Goal: Browse casually

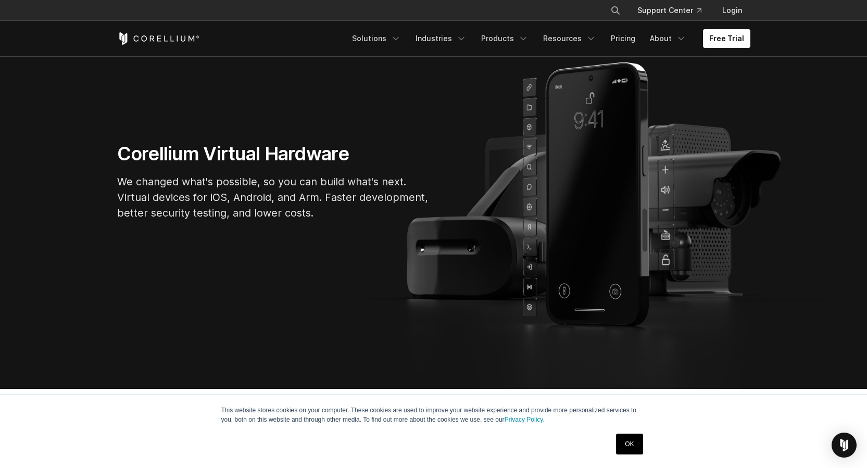
click at [638, 442] on link "OK" at bounding box center [629, 444] width 27 height 21
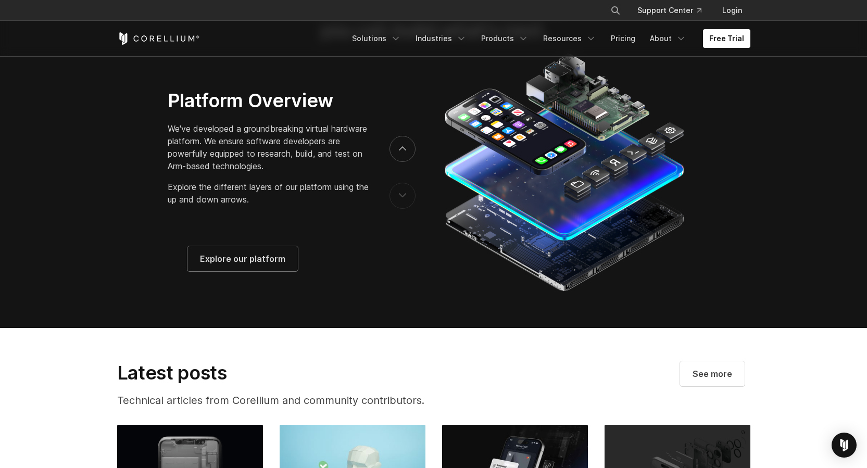
scroll to position [1770, 0]
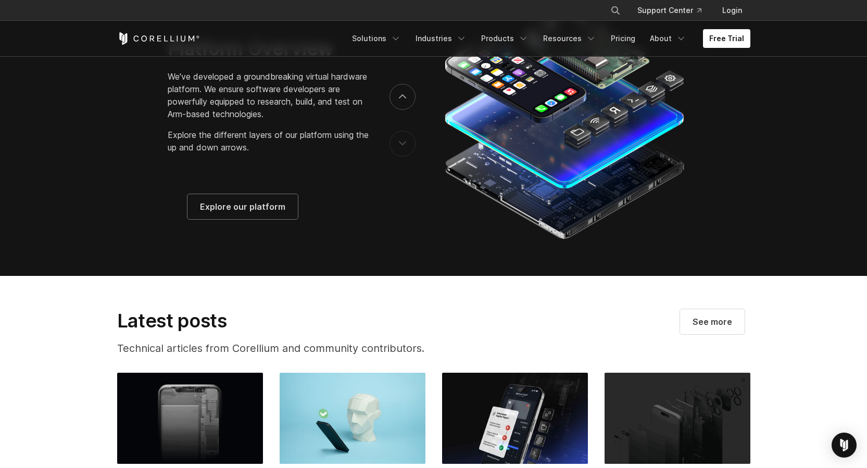
click at [402, 147] on button "previous" at bounding box center [402, 144] width 26 height 26
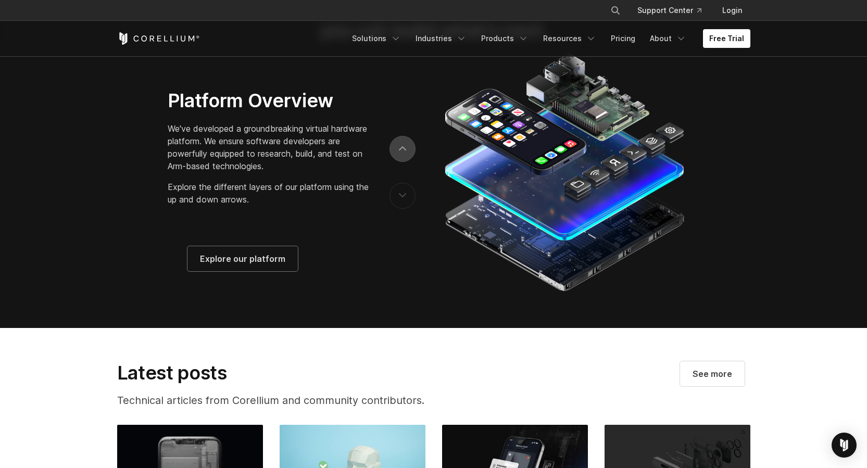
click at [409, 162] on button "next" at bounding box center [402, 149] width 26 height 26
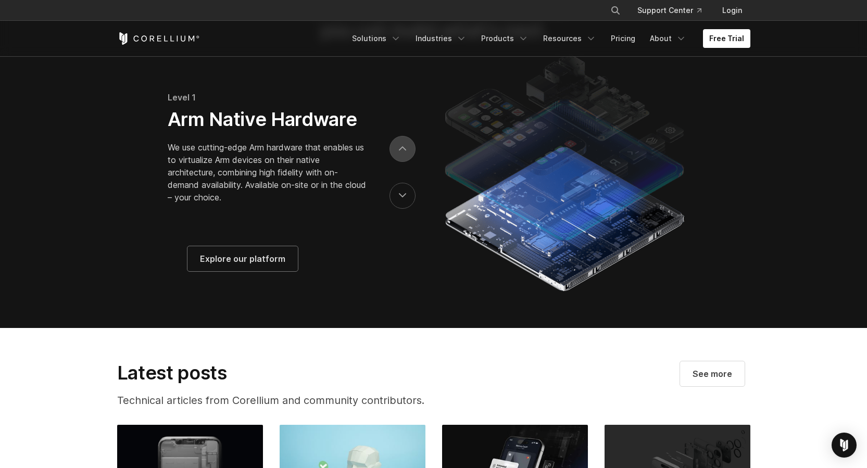
click at [408, 162] on button "next" at bounding box center [402, 149] width 26 height 26
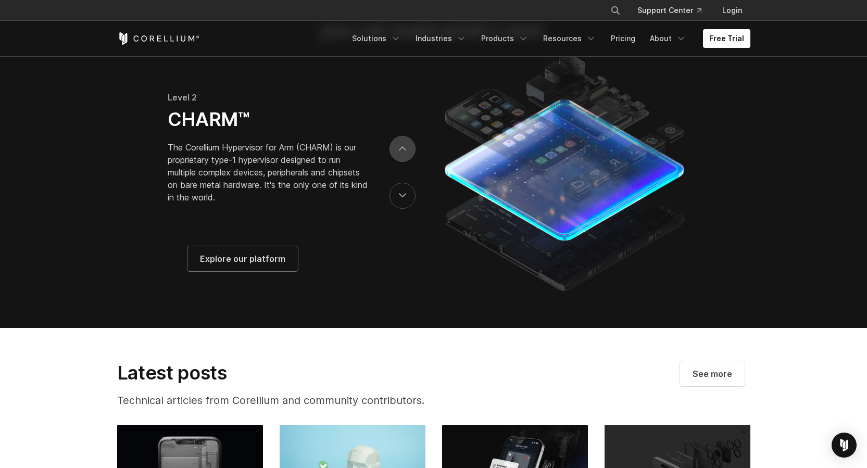
click at [407, 162] on button "next" at bounding box center [402, 149] width 26 height 26
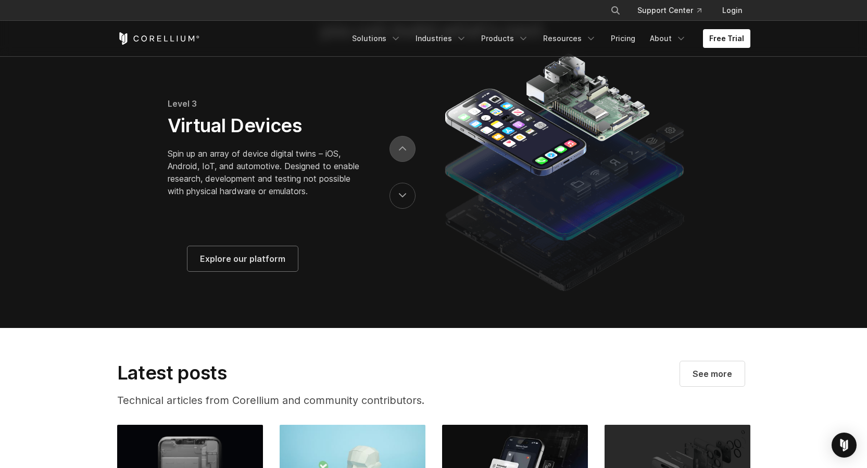
click at [407, 162] on button "next" at bounding box center [402, 149] width 26 height 26
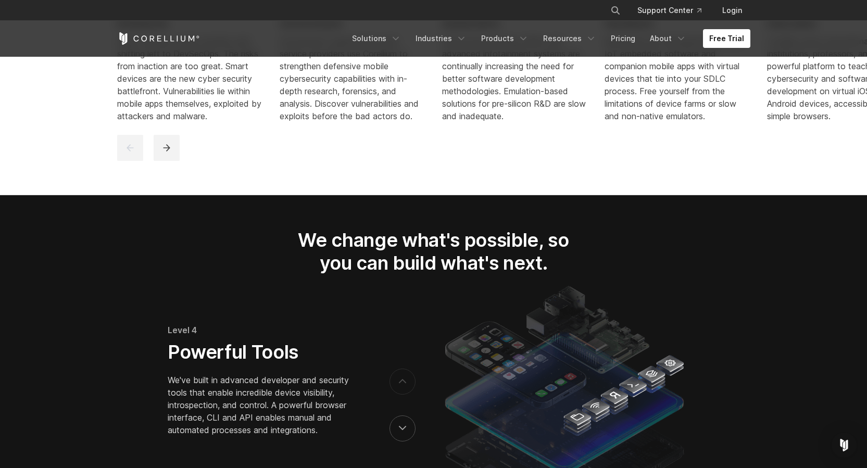
scroll to position [0, 0]
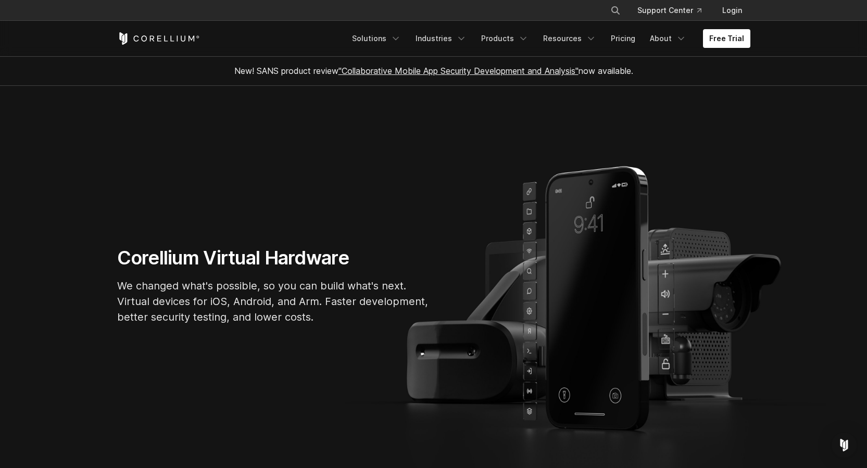
drag, startPoint x: 766, startPoint y: 288, endPoint x: 715, endPoint y: 52, distance: 241.8
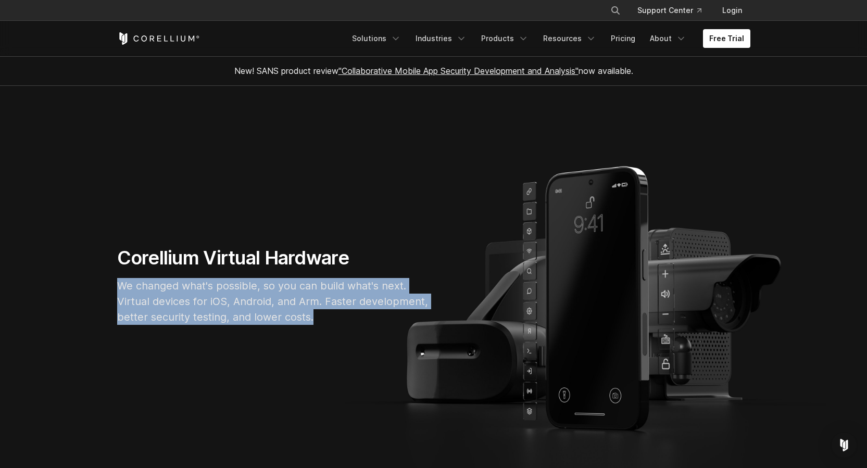
drag, startPoint x: 140, startPoint y: 283, endPoint x: 349, endPoint y: 315, distance: 211.1
click at [349, 315] on p "We changed what's possible, so you can build what's next. Virtual devices for i…" at bounding box center [273, 301] width 312 height 47
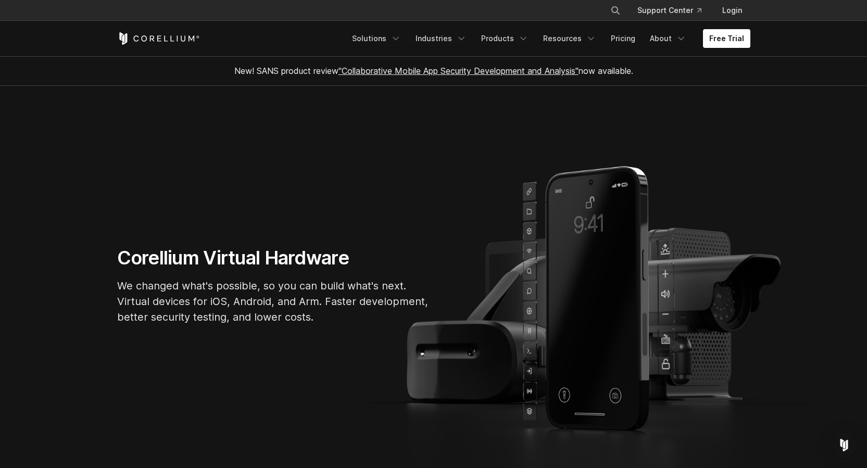
click at [370, 252] on h1 "Corellium Virtual Hardware" at bounding box center [273, 257] width 312 height 23
